Goal: Information Seeking & Learning: Learn about a topic

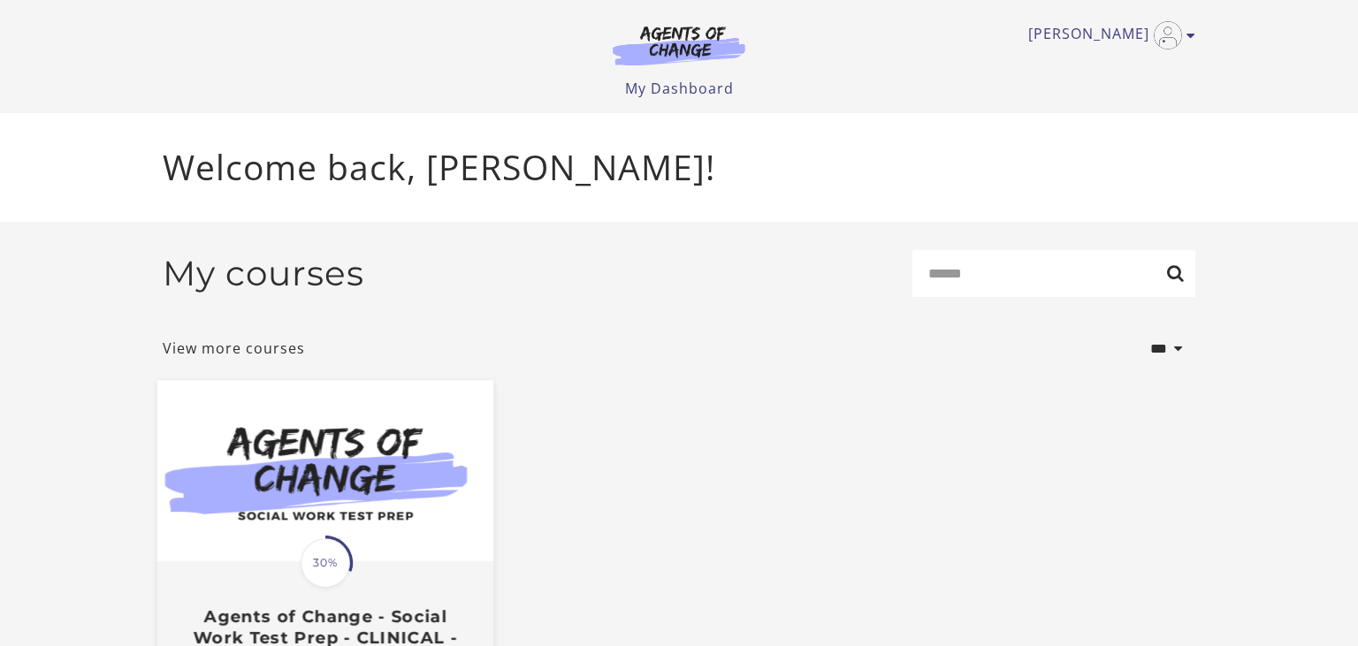
click at [327, 568] on span "30%" at bounding box center [325, 562] width 49 height 49
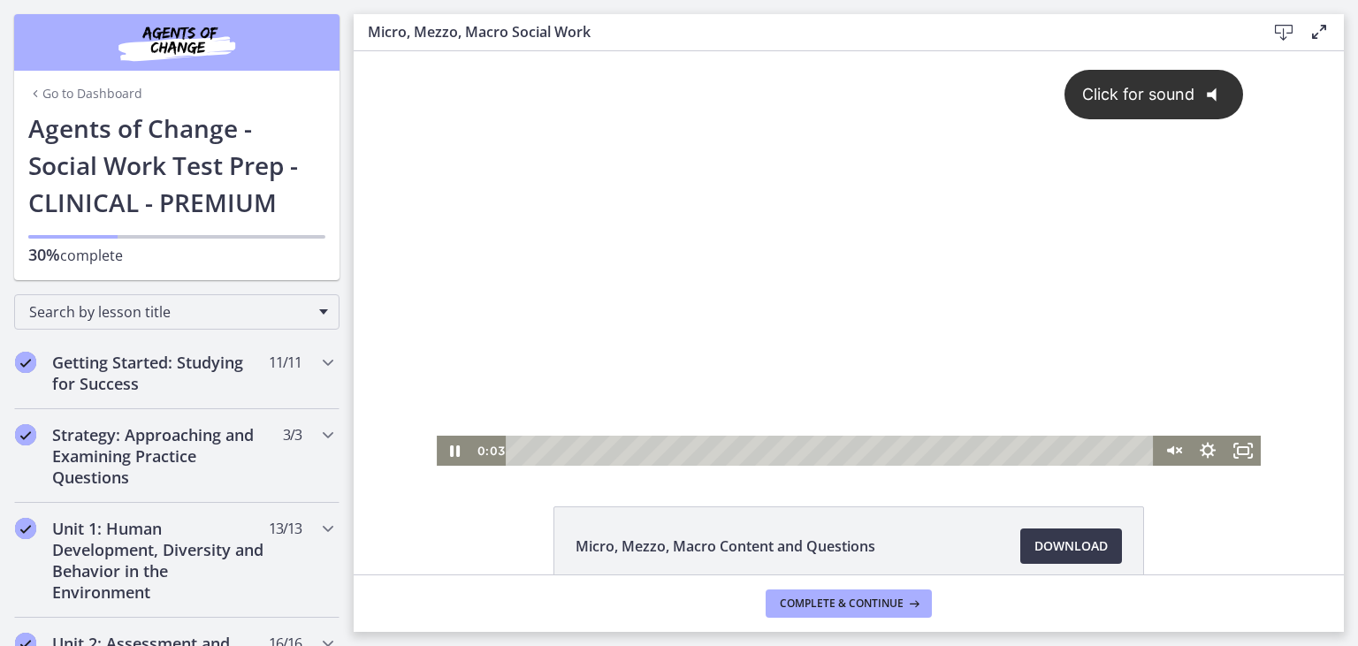
click at [715, 296] on div "Click for sound @keyframes VOLUME_SMALL_WAVE_FLASH { 0% { opacity: 0; } 33% { o…" at bounding box center [849, 243] width 824 height 384
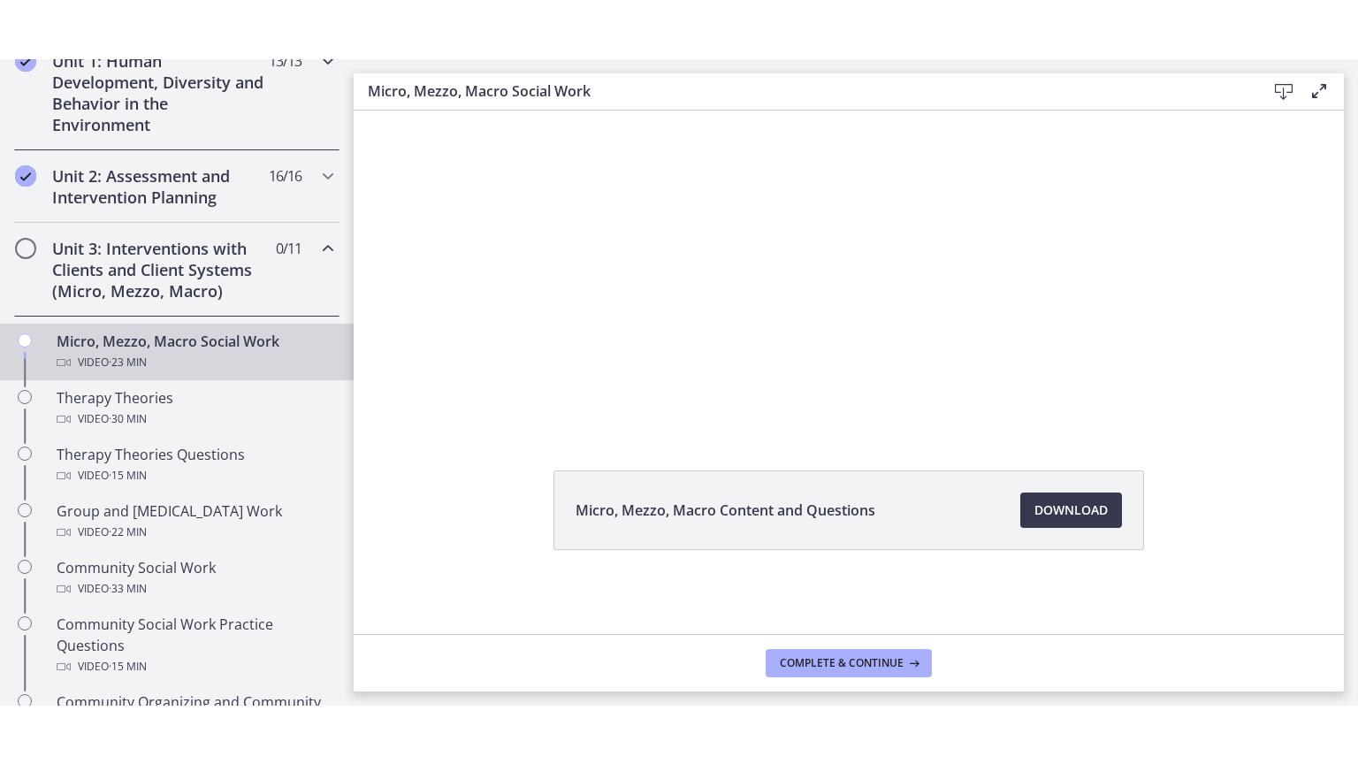
scroll to position [529, 0]
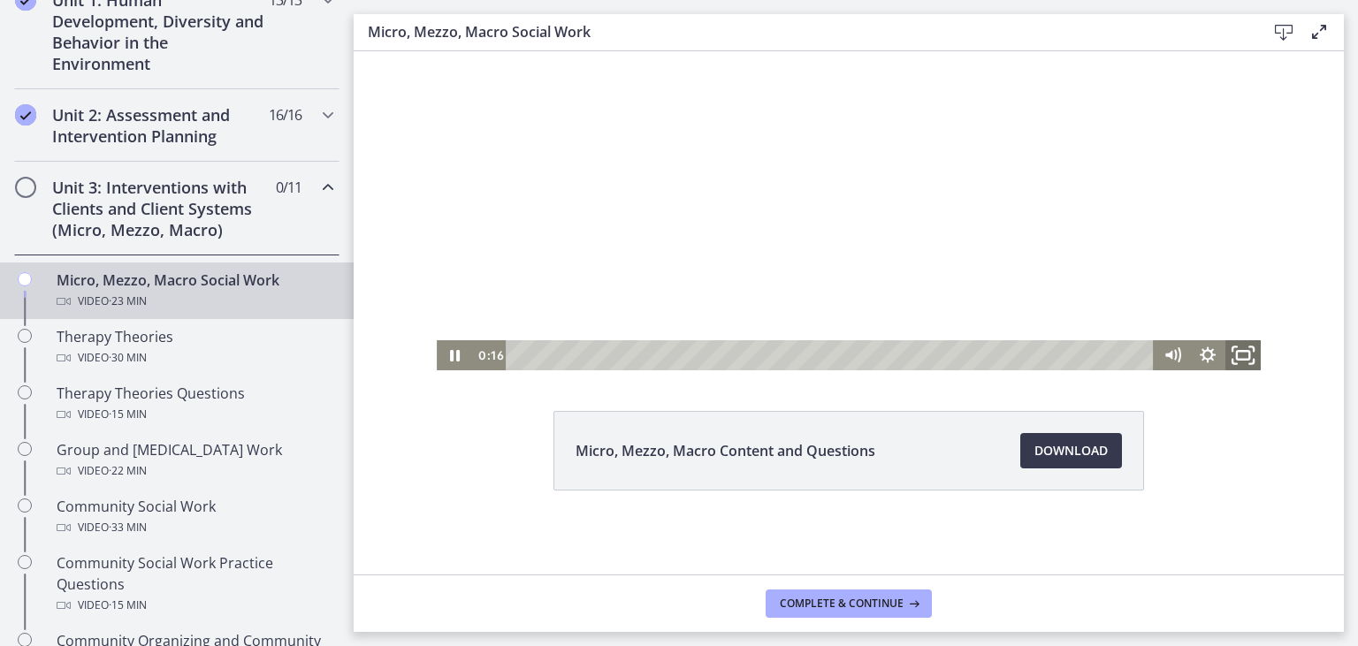
click at [1246, 359] on rect "Fullscreen" at bounding box center [1243, 355] width 12 height 9
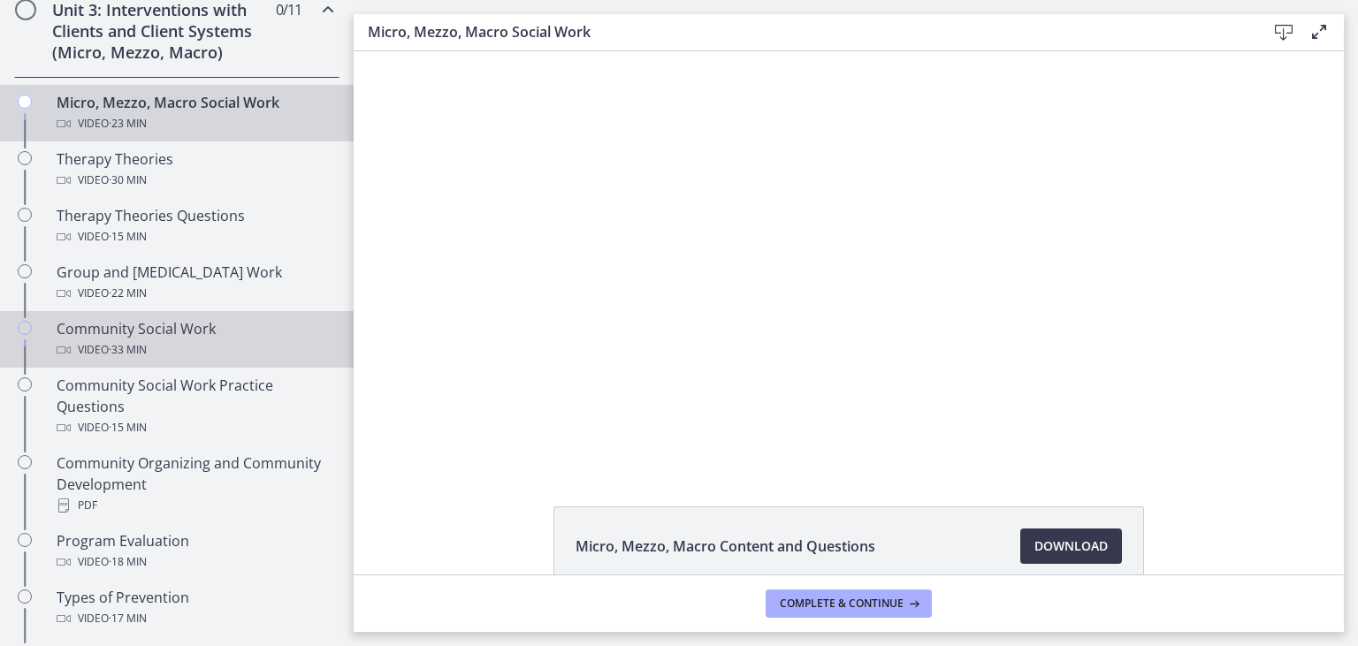
scroll to position [704, 0]
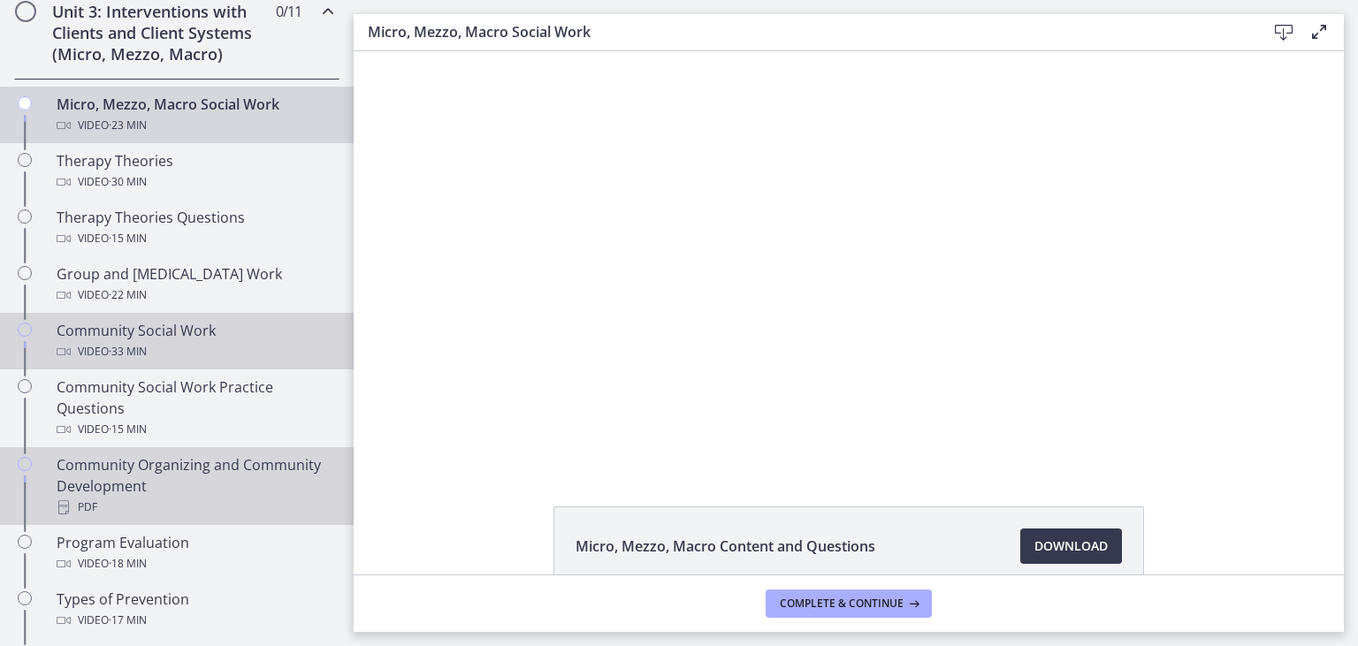
click at [266, 490] on div "Community Organizing and Community Development PDF" at bounding box center [195, 486] width 276 height 64
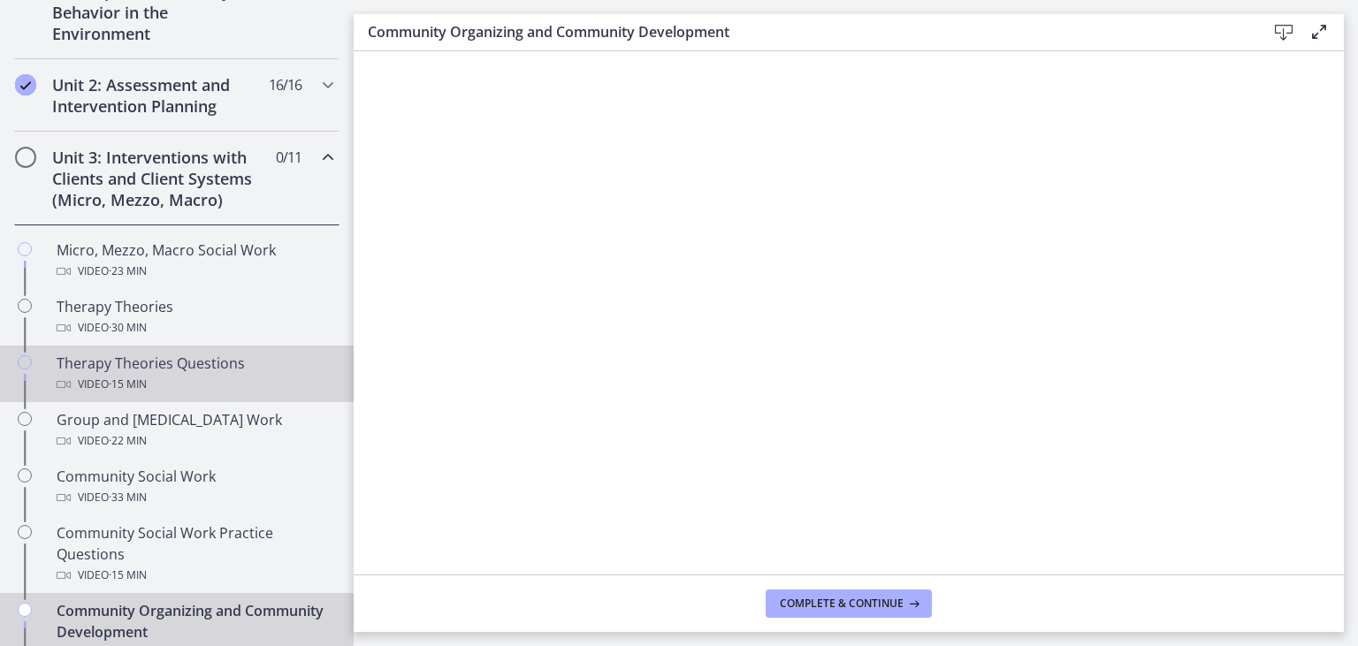
scroll to position [565, 0]
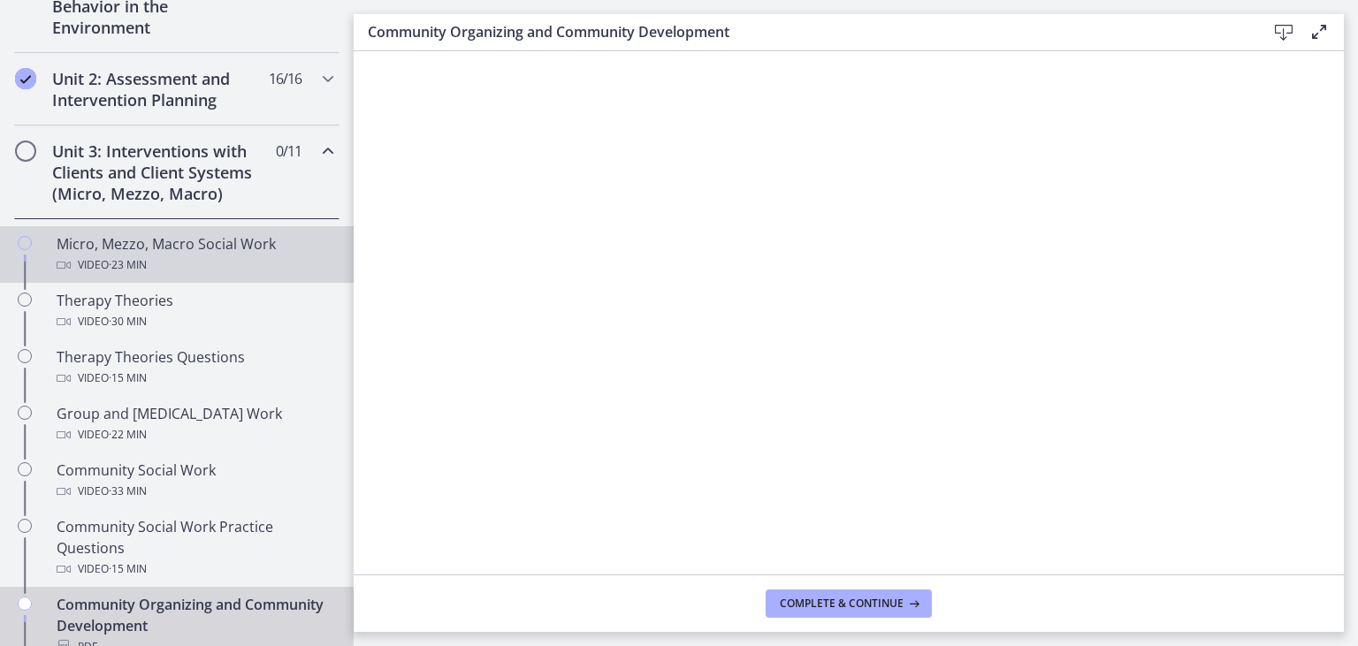
click at [118, 270] on span "· 23 min" at bounding box center [128, 265] width 38 height 21
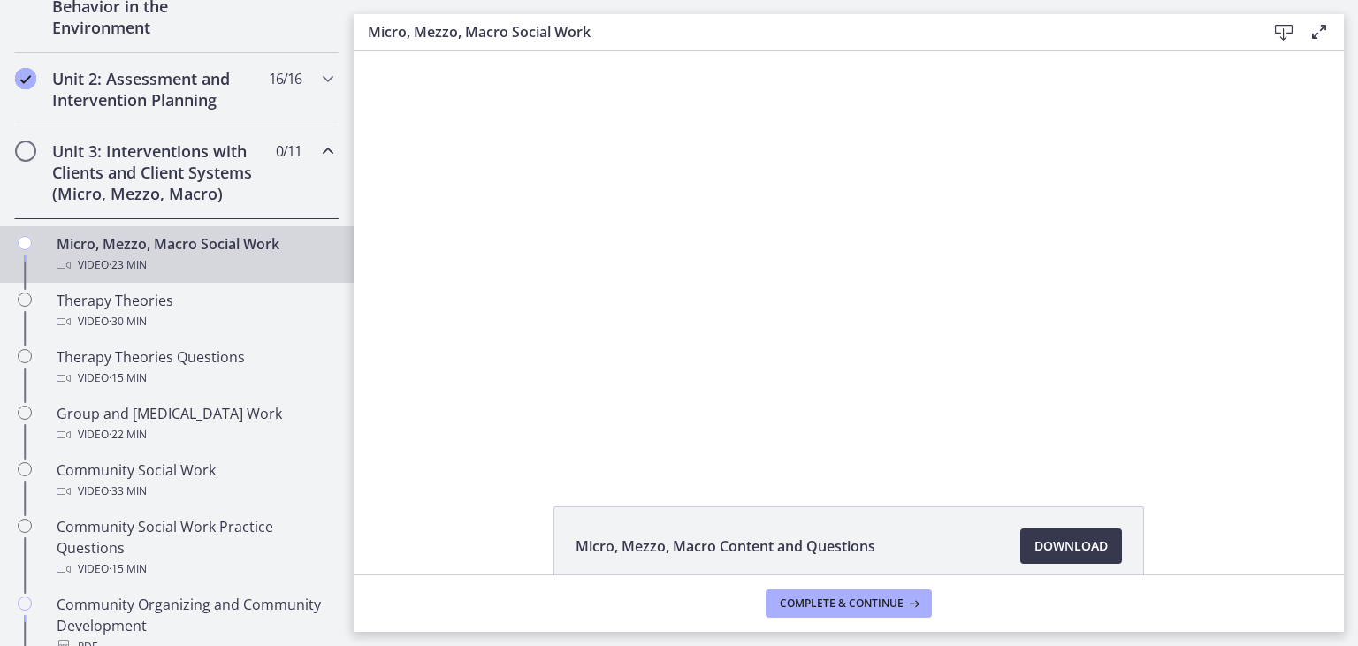
click at [713, 334] on div at bounding box center [849, 258] width 824 height 415
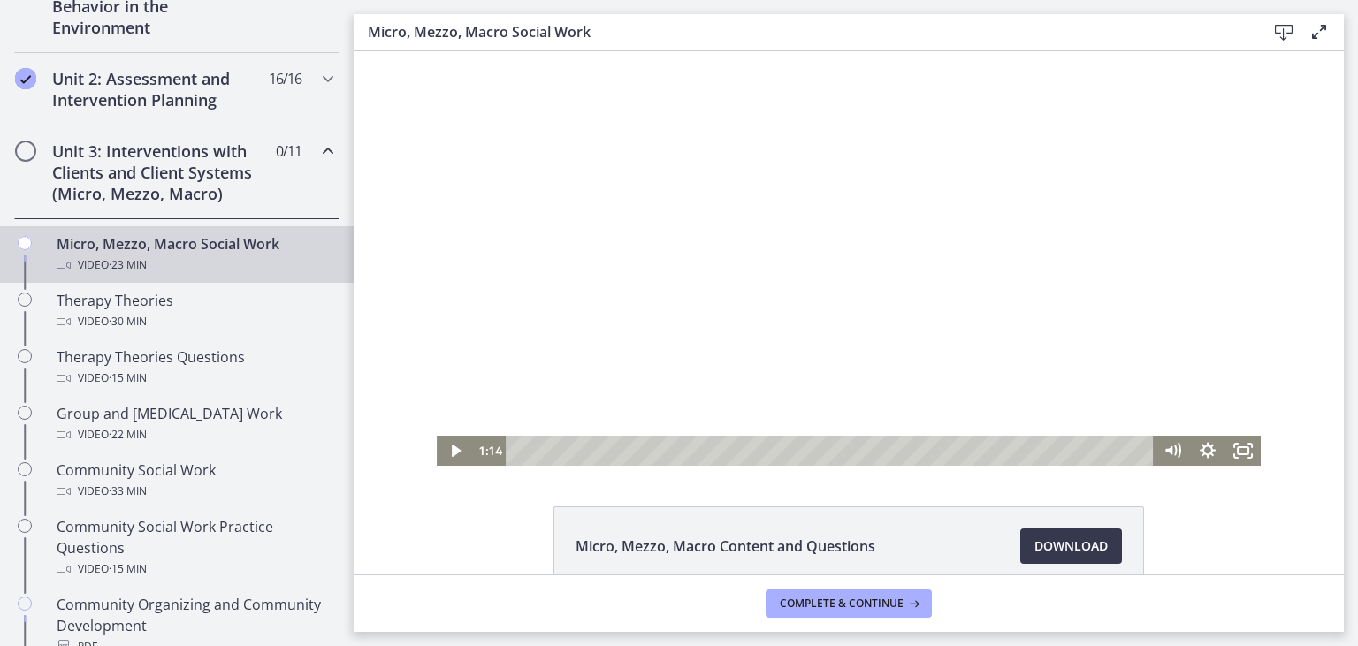
click at [713, 334] on div at bounding box center [849, 258] width 824 height 415
click at [638, 153] on div at bounding box center [849, 258] width 824 height 415
click at [596, 276] on div at bounding box center [849, 258] width 824 height 415
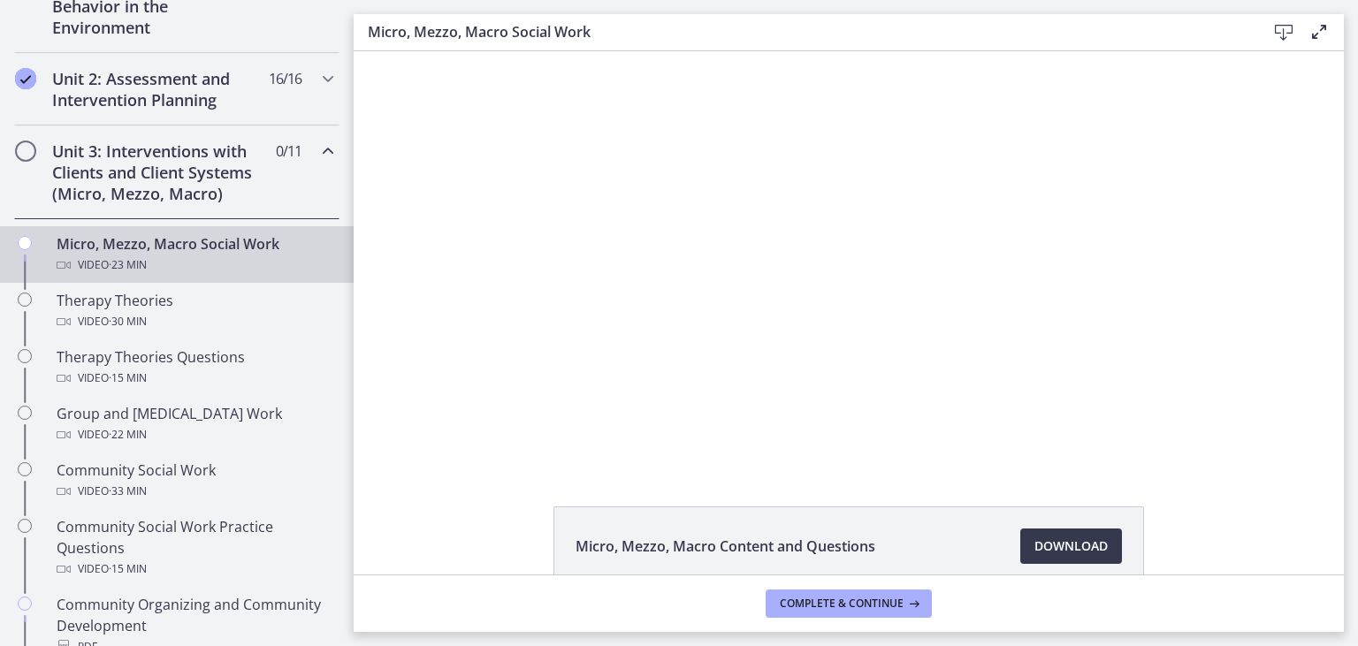
click at [732, 278] on div at bounding box center [849, 258] width 824 height 415
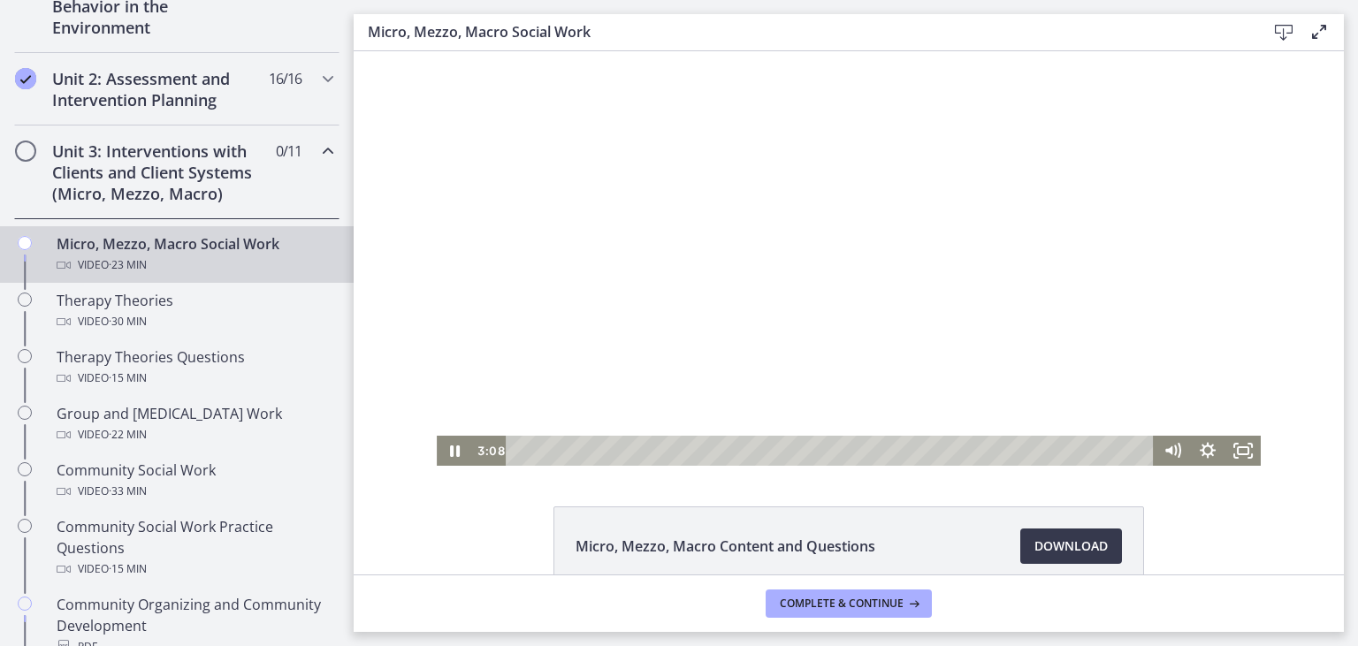
click at [1053, 262] on div at bounding box center [849, 258] width 824 height 415
click at [956, 336] on div at bounding box center [849, 258] width 824 height 415
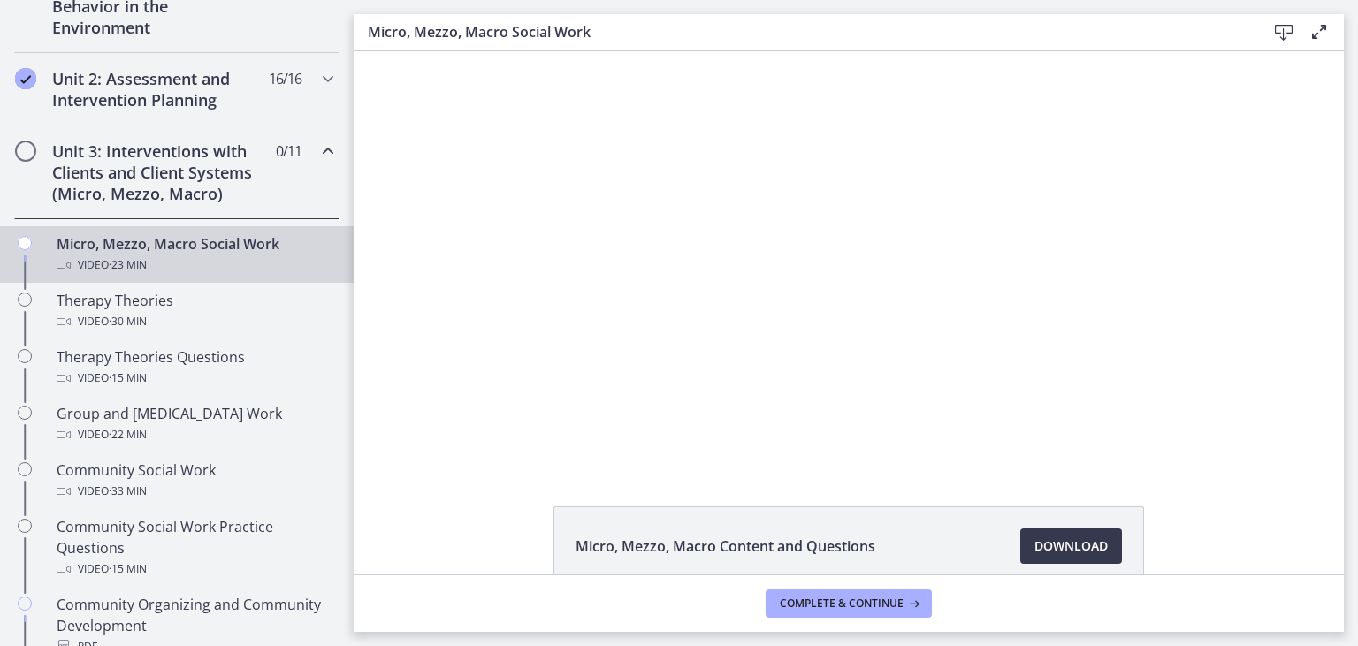
click at [961, 207] on div at bounding box center [849, 258] width 824 height 415
click at [626, 324] on div at bounding box center [849, 258] width 824 height 415
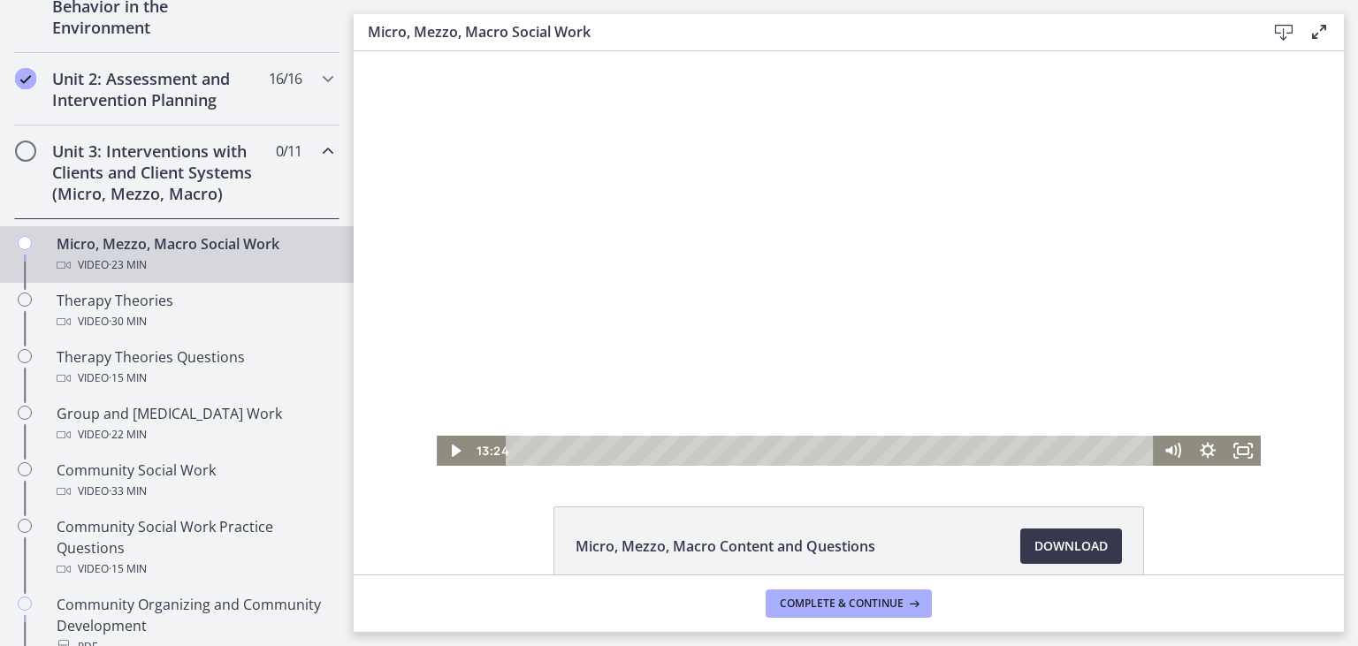
click at [626, 324] on div at bounding box center [849, 258] width 824 height 415
click at [638, 255] on div at bounding box center [849, 258] width 824 height 415
click at [756, 285] on div at bounding box center [849, 258] width 824 height 415
click at [960, 172] on div at bounding box center [849, 258] width 824 height 415
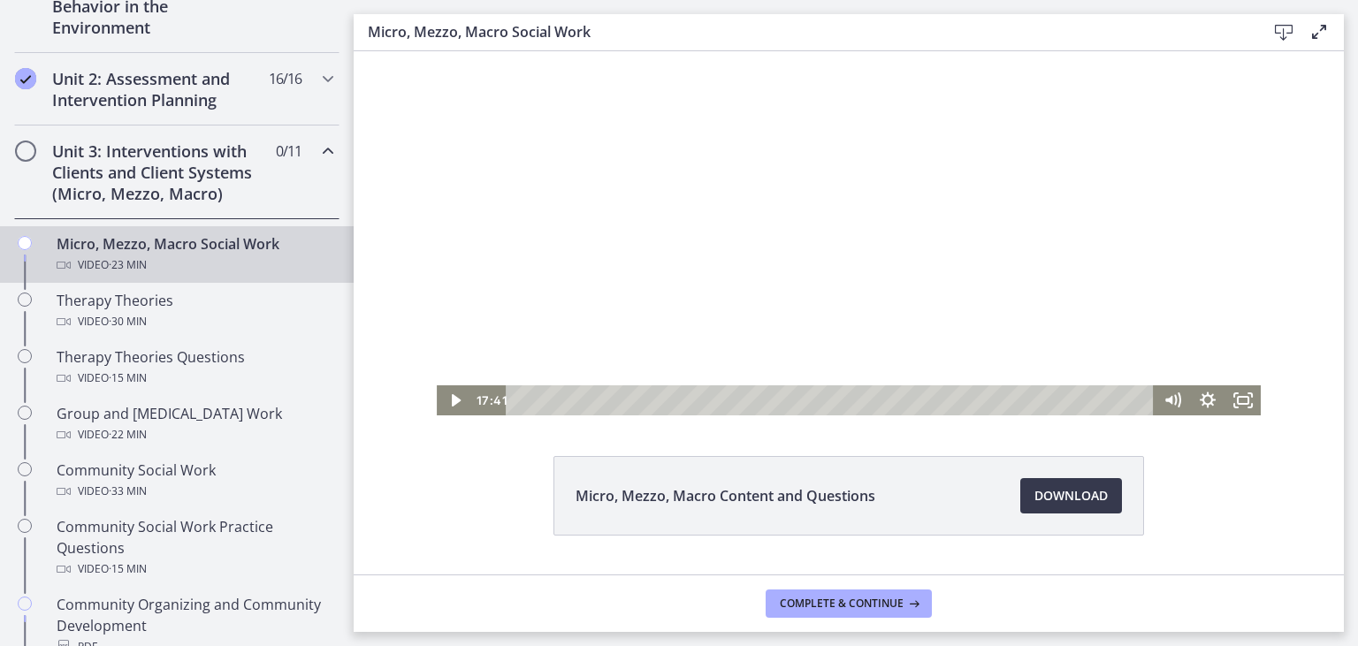
scroll to position [81, 0]
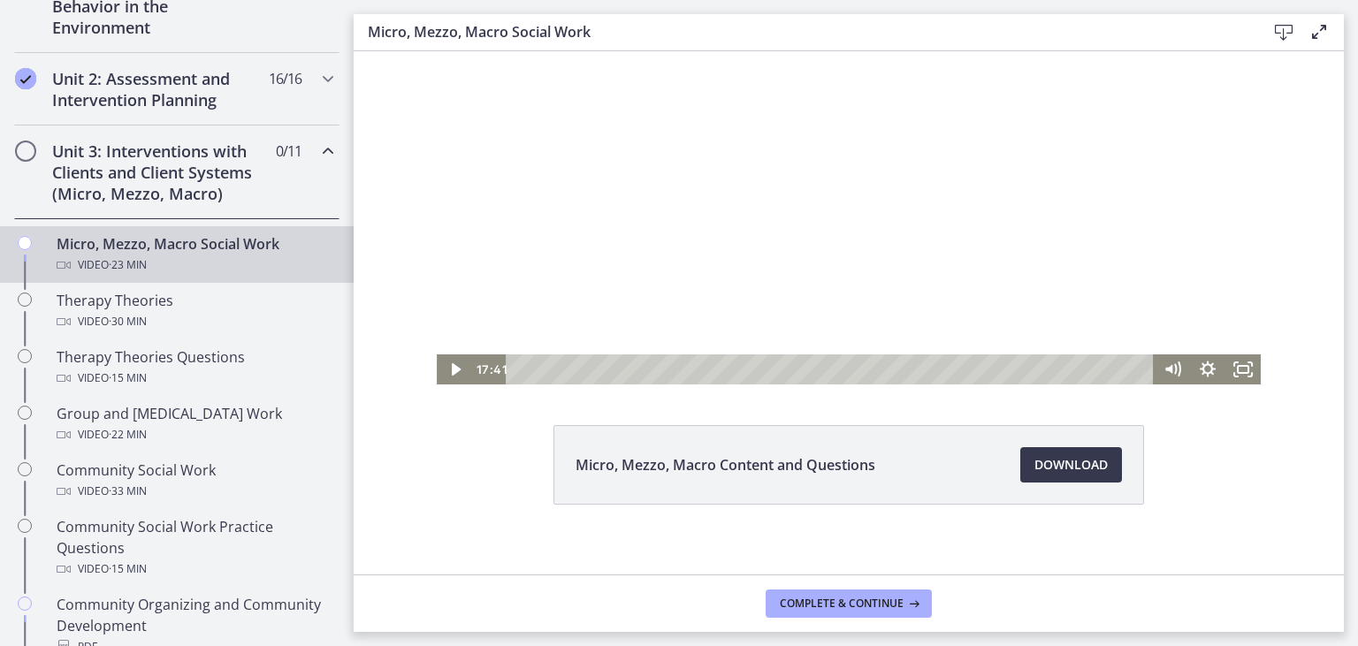
click at [1003, 189] on div at bounding box center [849, 177] width 824 height 415
click at [1109, 169] on div at bounding box center [849, 177] width 824 height 415
click at [981, 284] on div at bounding box center [849, 177] width 824 height 415
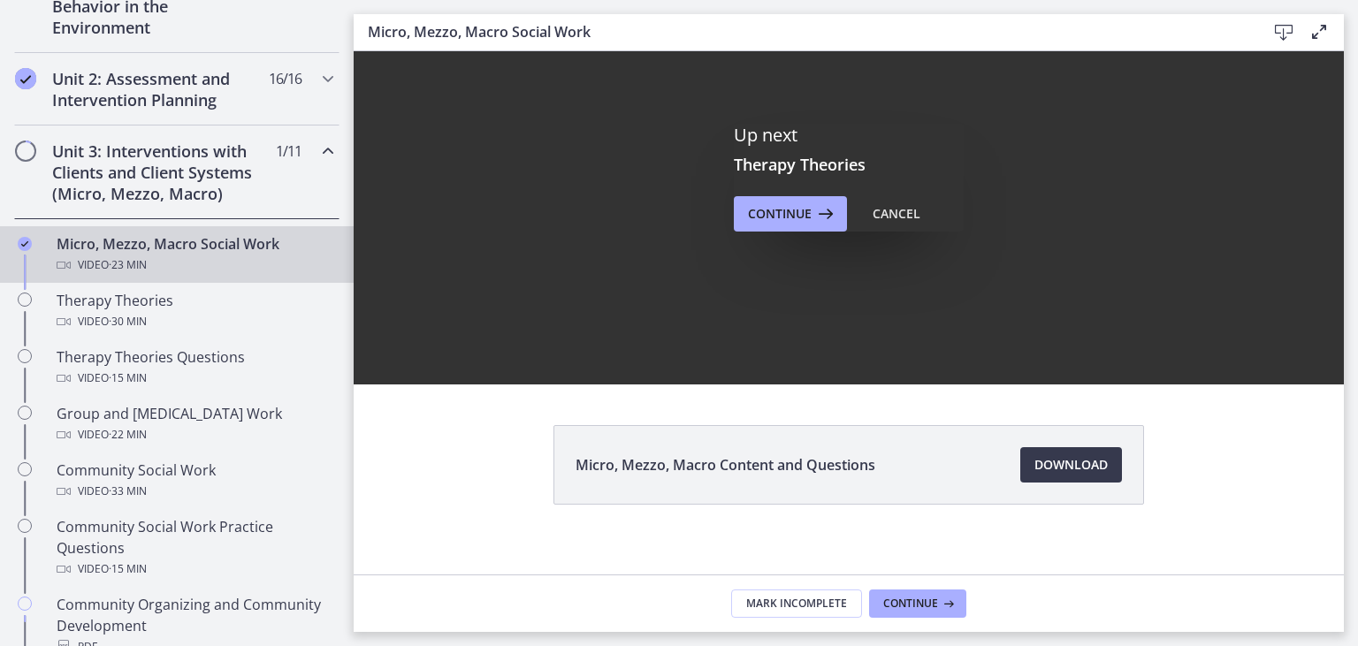
scroll to position [0, 0]
click at [788, 215] on span "Continue" at bounding box center [780, 213] width 64 height 21
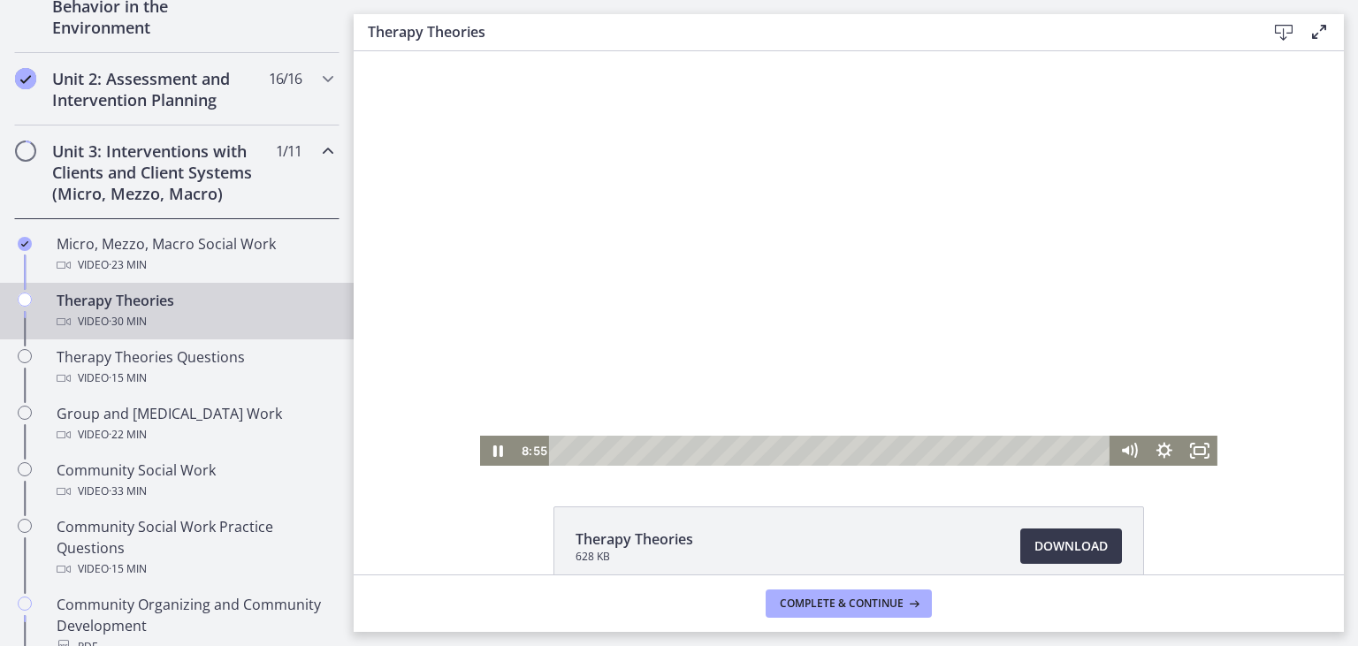
click at [910, 225] on div at bounding box center [848, 258] width 737 height 415
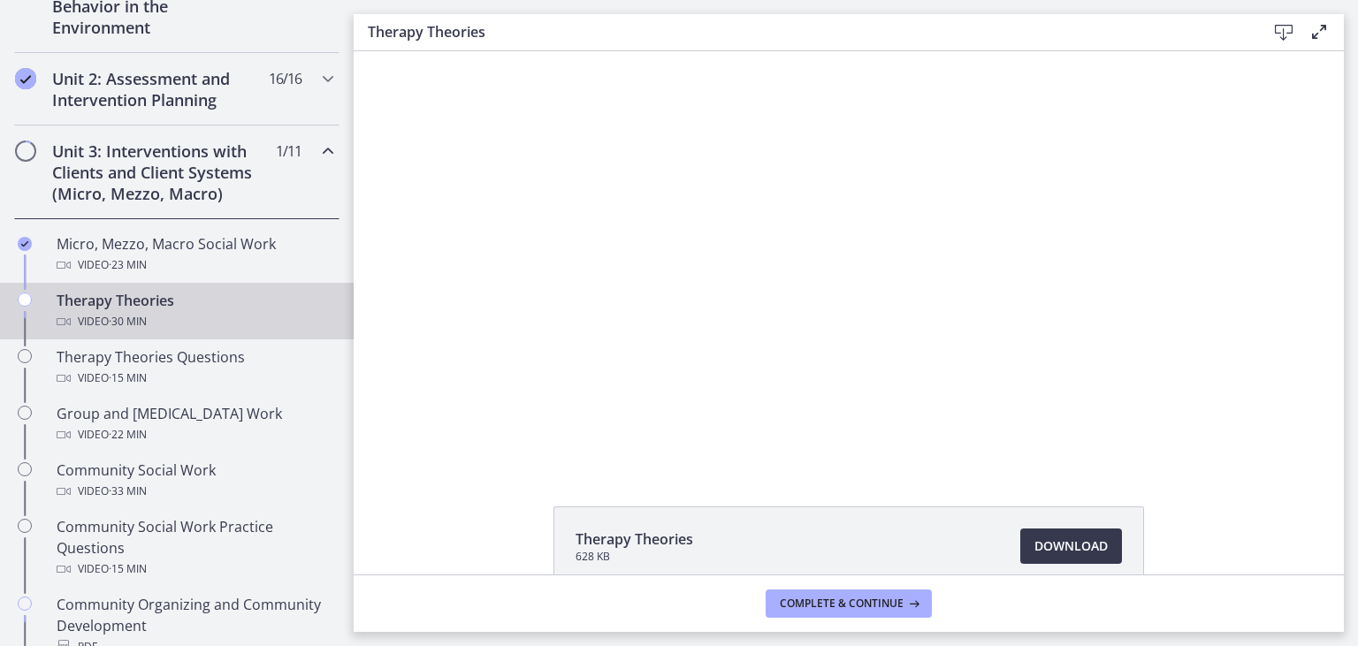
click at [656, 312] on div at bounding box center [848, 258] width 737 height 415
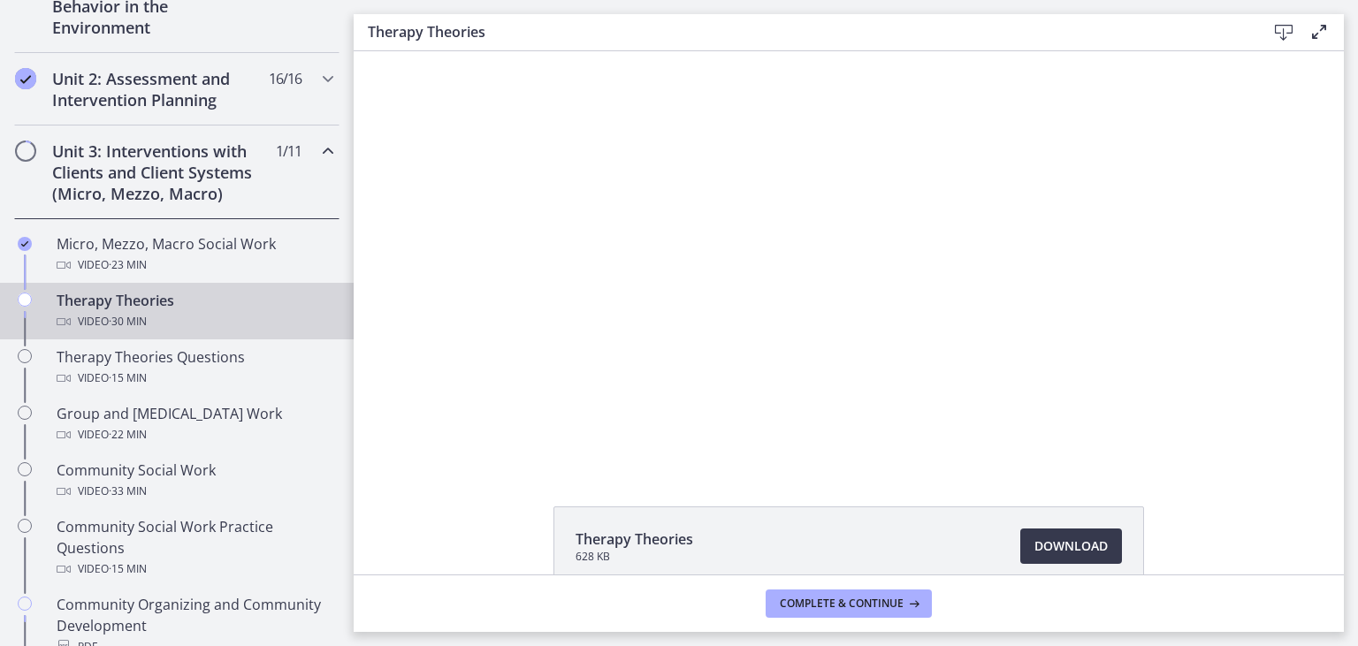
click at [656, 312] on div at bounding box center [848, 258] width 737 height 415
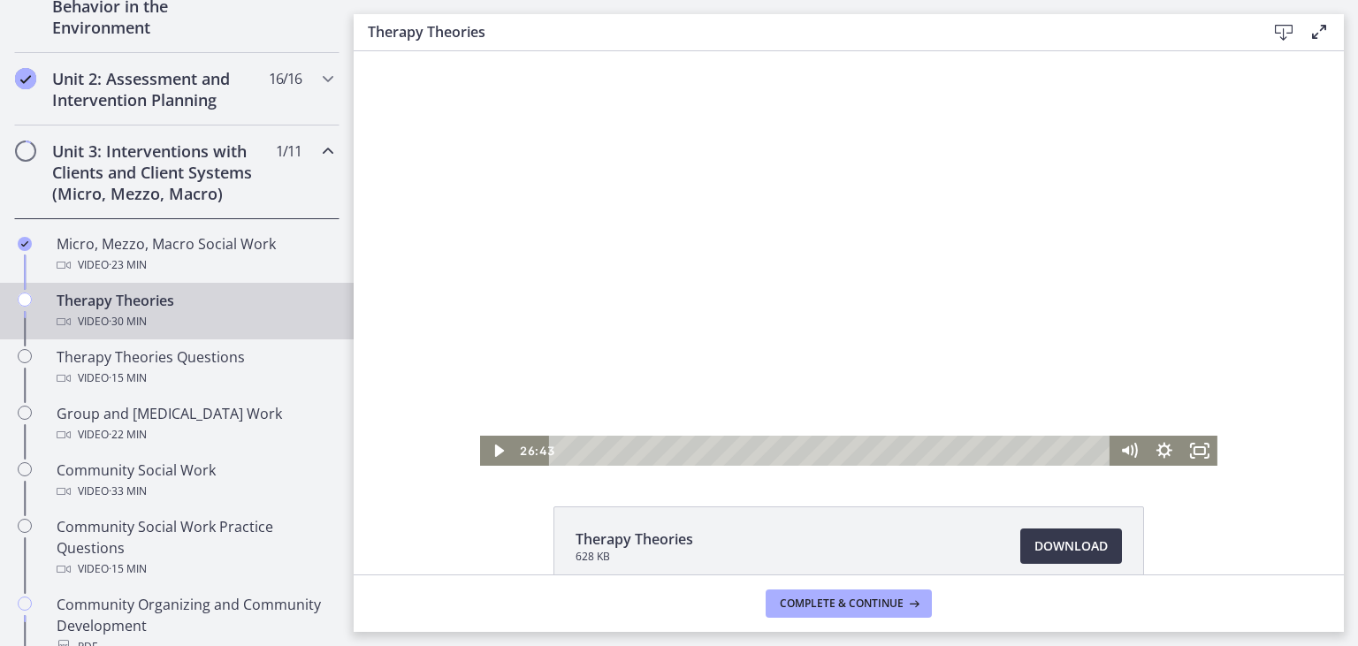
click at [656, 312] on div at bounding box center [848, 258] width 737 height 415
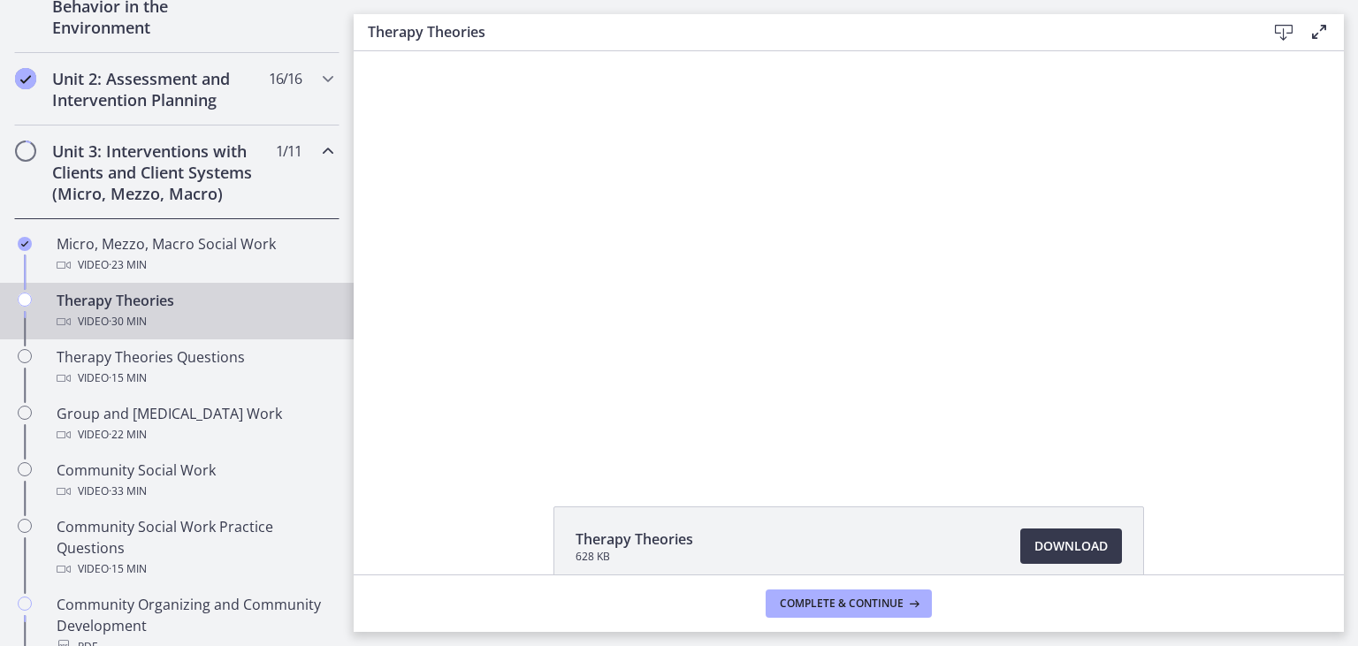
click at [766, 285] on div at bounding box center [848, 258] width 737 height 415
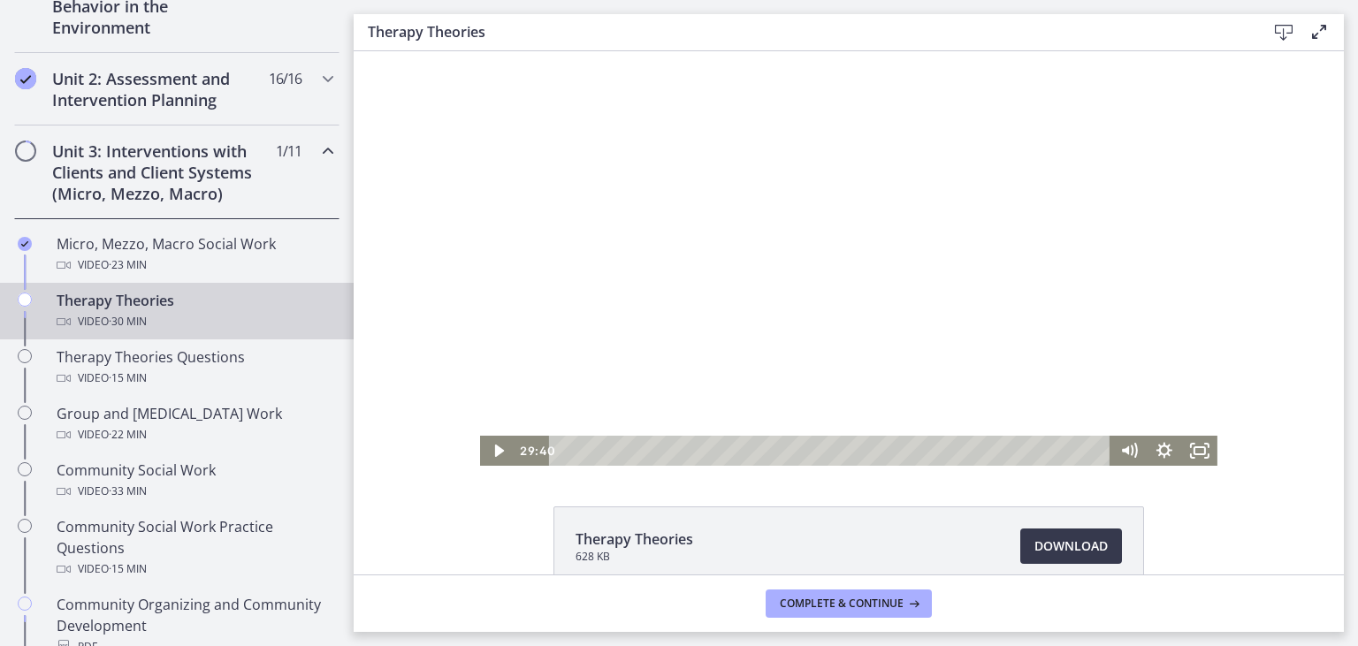
click at [698, 232] on div at bounding box center [848, 258] width 737 height 415
